Goal: Information Seeking & Learning: Learn about a topic

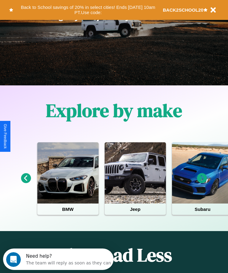
scroll to position [102, 0]
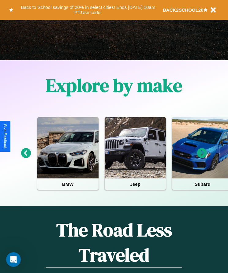
click at [202, 157] on icon at bounding box center [202, 153] width 10 height 10
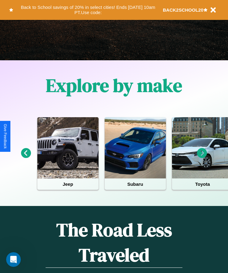
click at [202, 157] on icon at bounding box center [202, 153] width 10 height 10
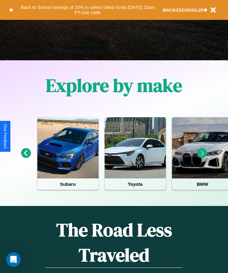
click at [202, 157] on icon at bounding box center [202, 153] width 10 height 10
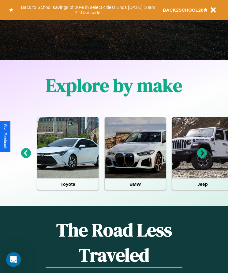
click at [202, 157] on icon at bounding box center [202, 153] width 10 height 10
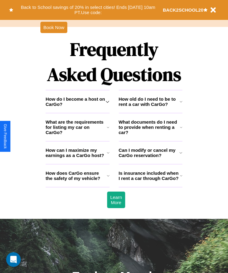
scroll to position [797, 0]
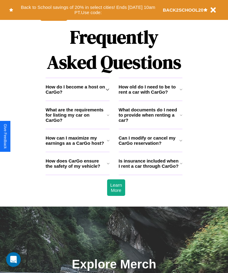
click at [150, 123] on h3 "What documents do I need to provide when renting a car?" at bounding box center [149, 115] width 61 height 16
click at [150, 168] on h3 "Is insurance included when I rent a car through CarGo?" at bounding box center [149, 163] width 61 height 10
click at [77, 94] on h3 "How do I become a host on CarGo?" at bounding box center [76, 89] width 60 height 10
click at [108, 117] on icon at bounding box center [108, 114] width 2 height 5
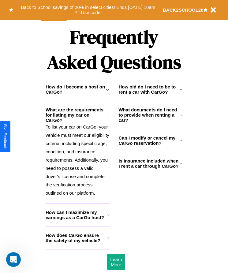
click at [181, 117] on icon at bounding box center [181, 114] width 2 height 5
